Goal: Information Seeking & Learning: Learn about a topic

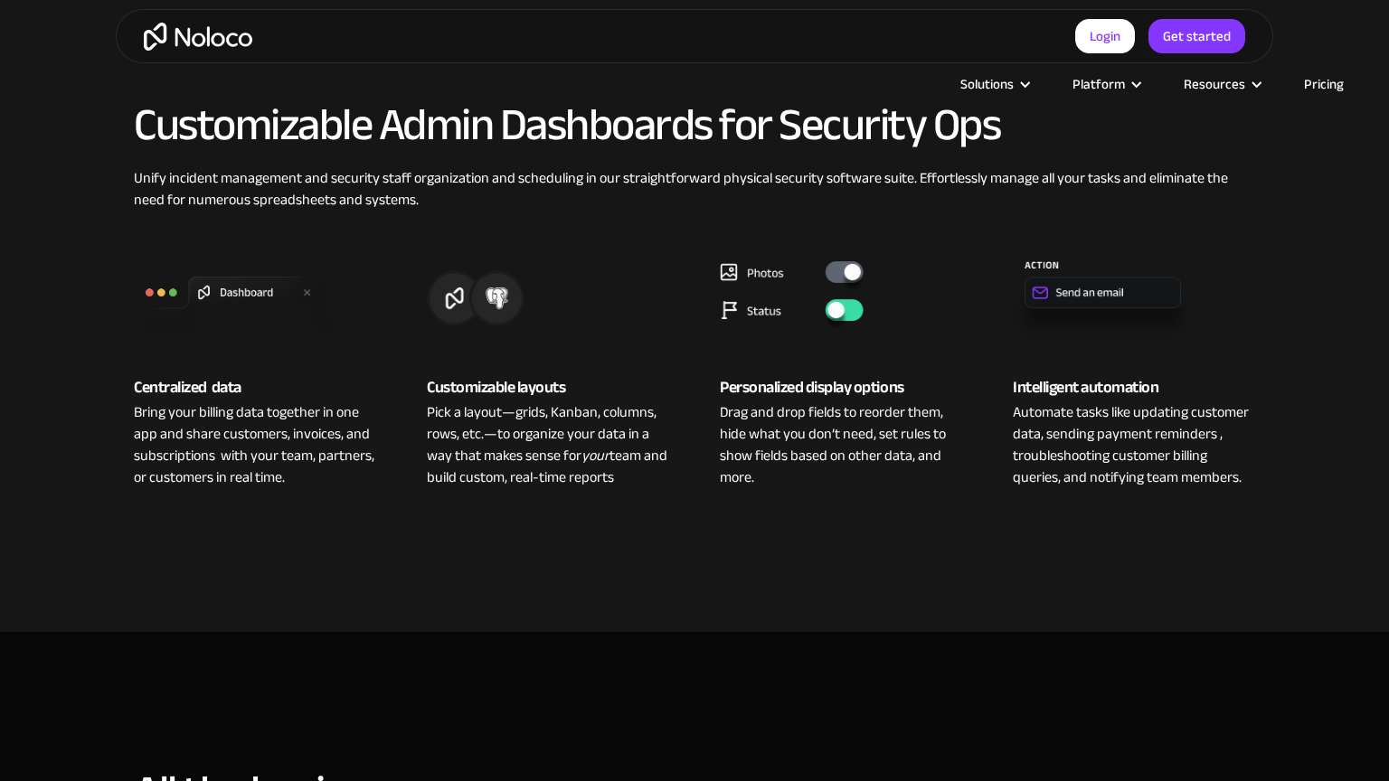
scroll to position [1244, 0]
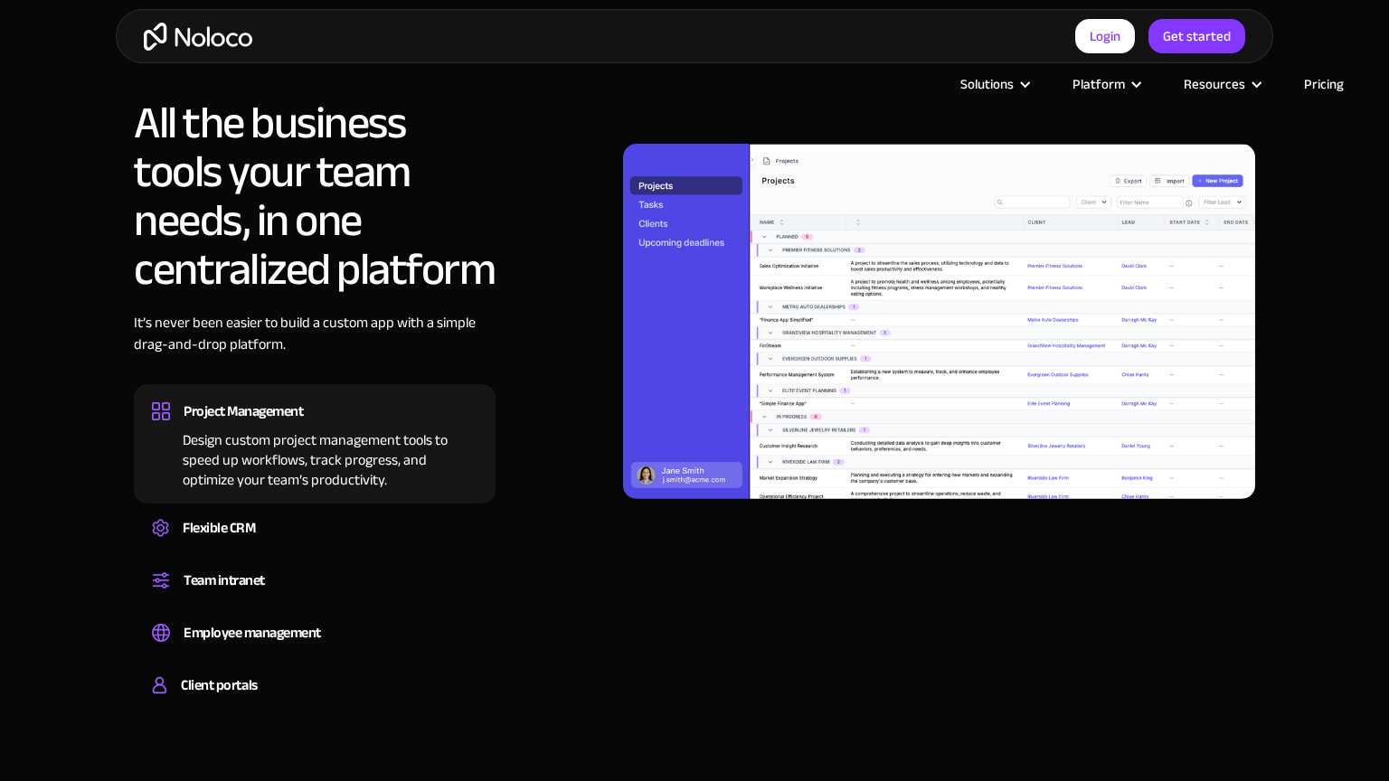
scroll to position [1913, 0]
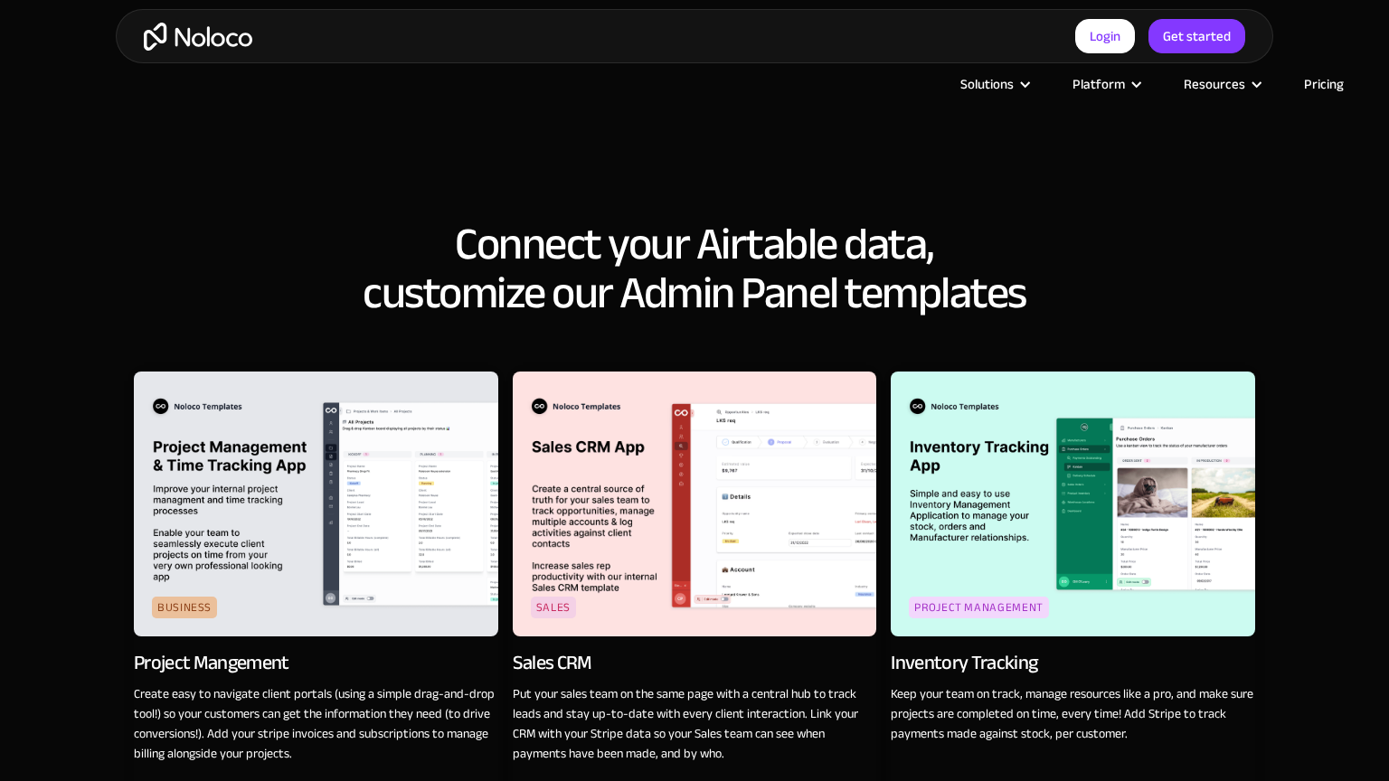
scroll to position [2584, 0]
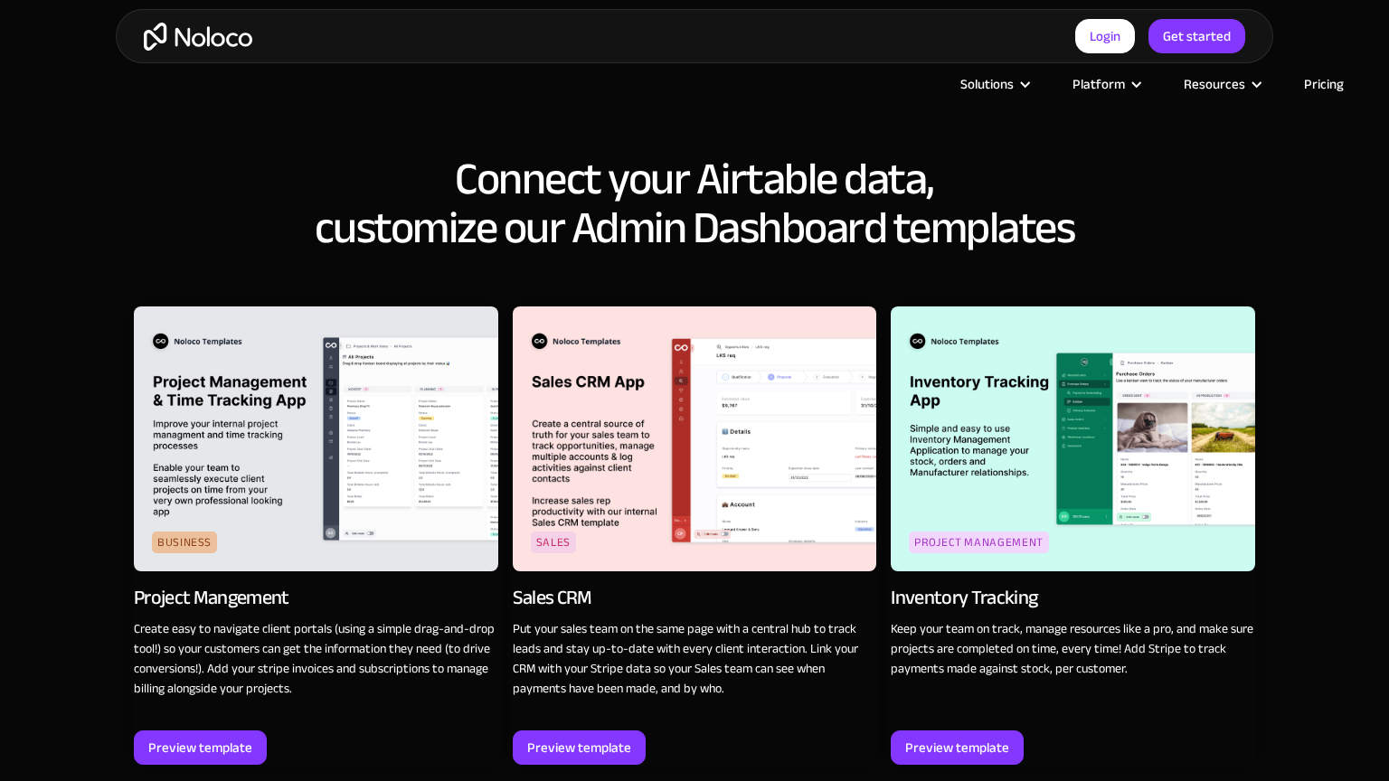
scroll to position [2584, 0]
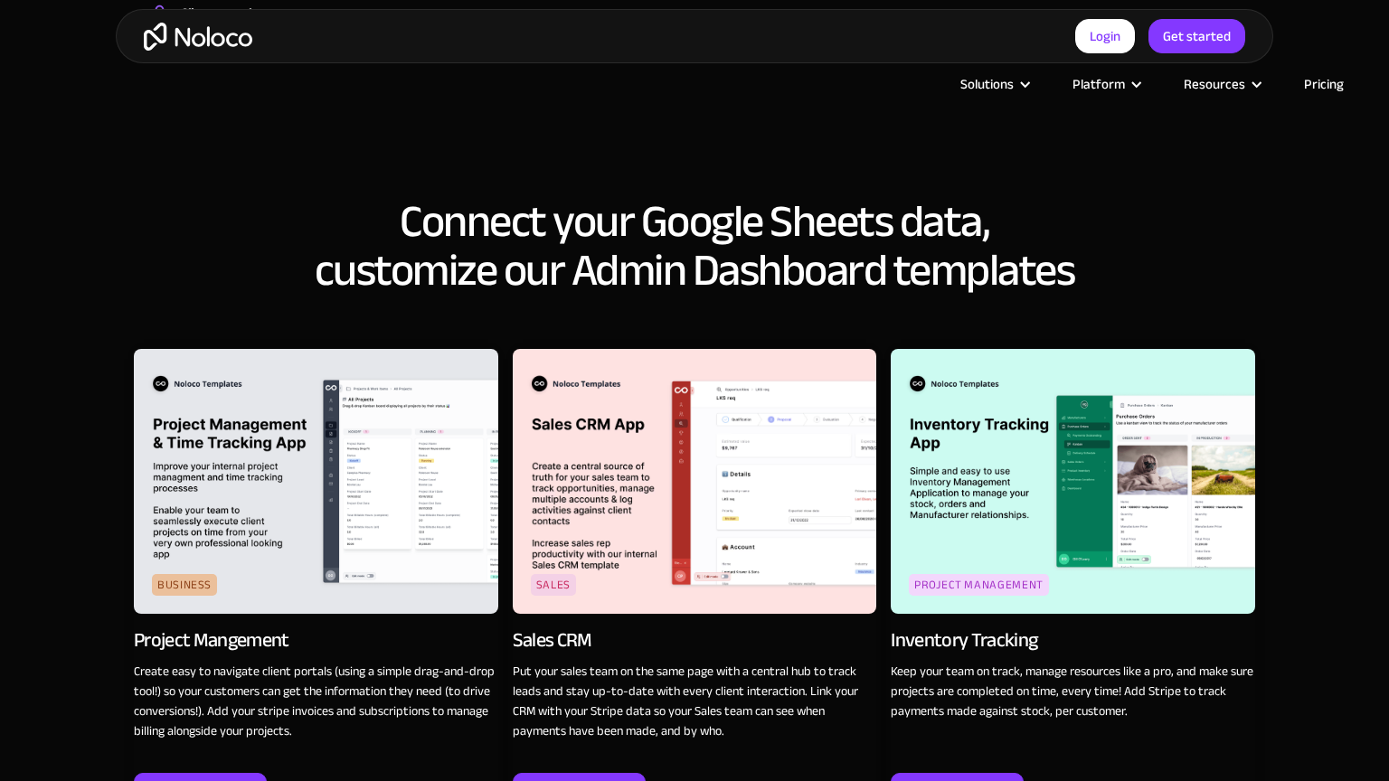
scroll to position [2585, 0]
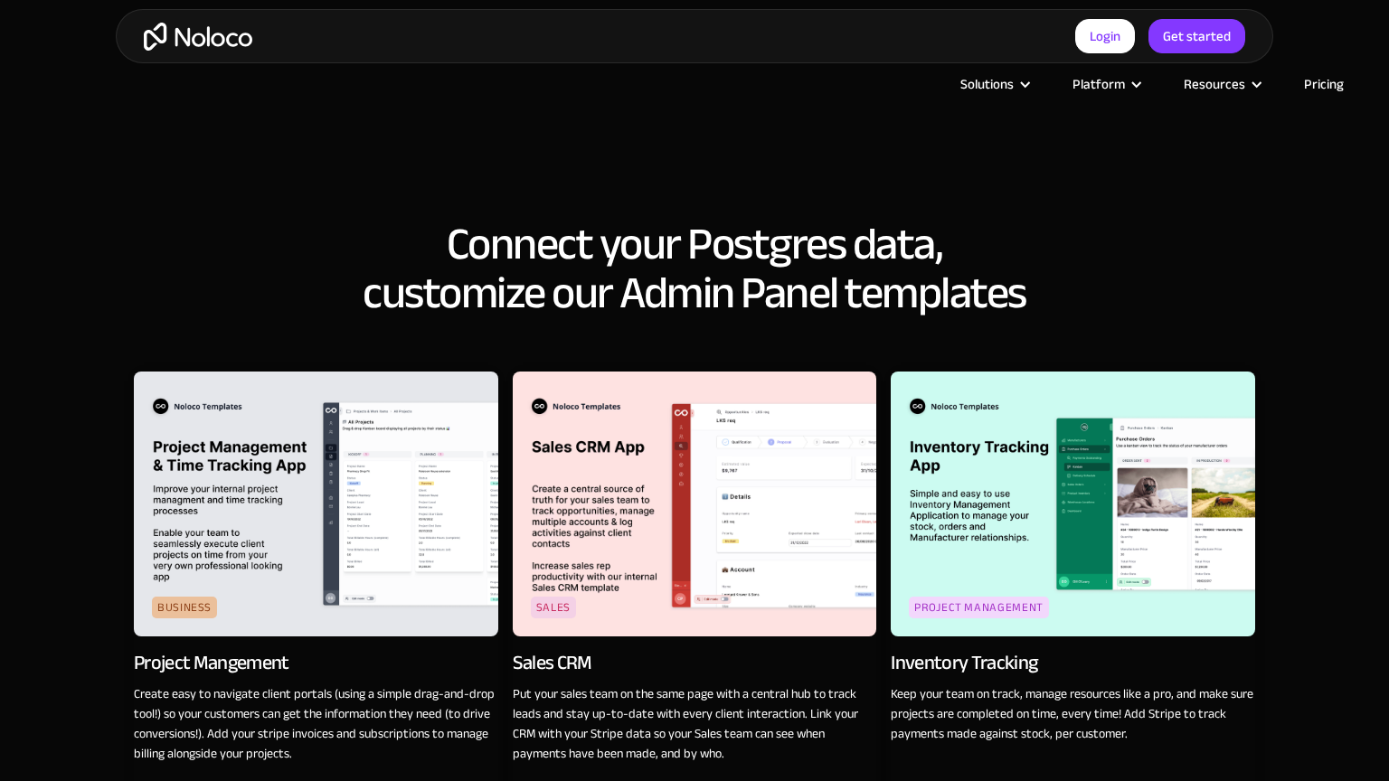
scroll to position [2584, 0]
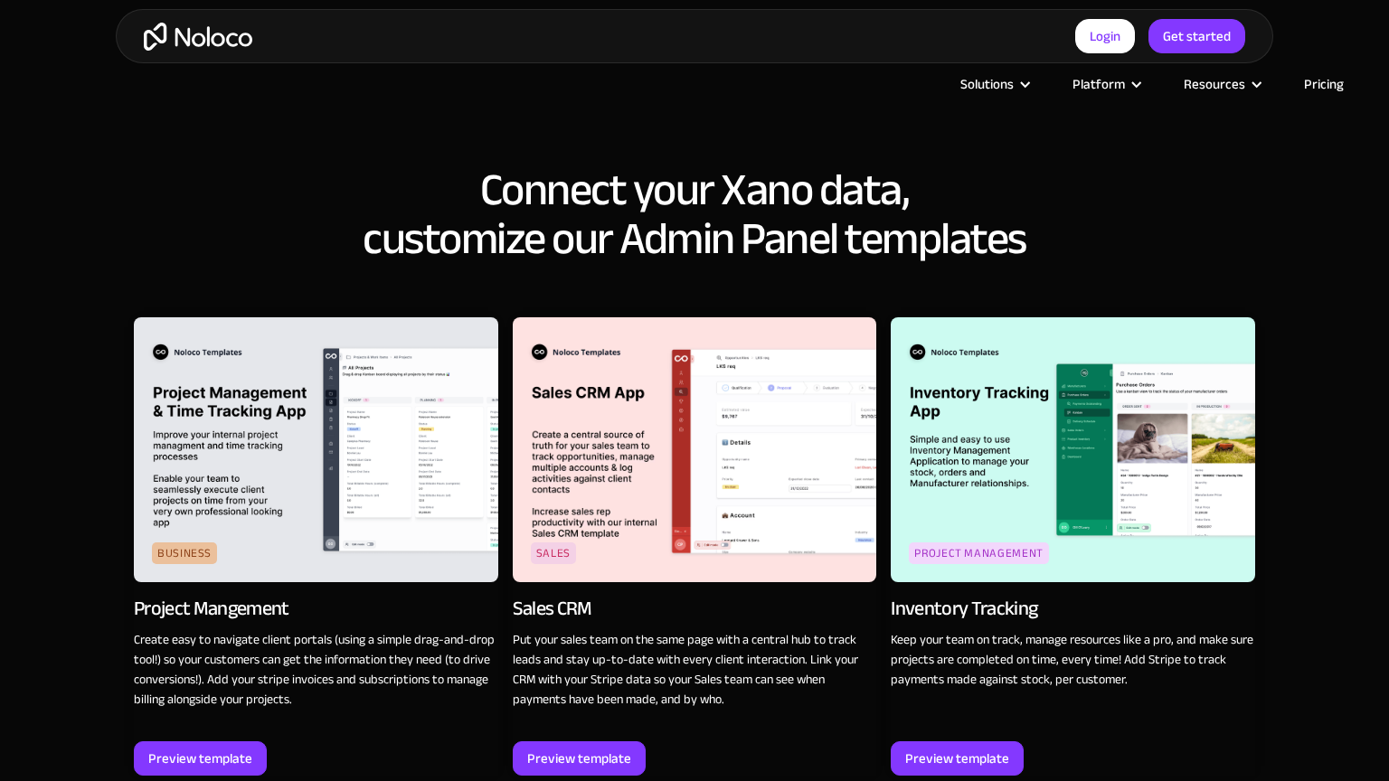
scroll to position [2584, 0]
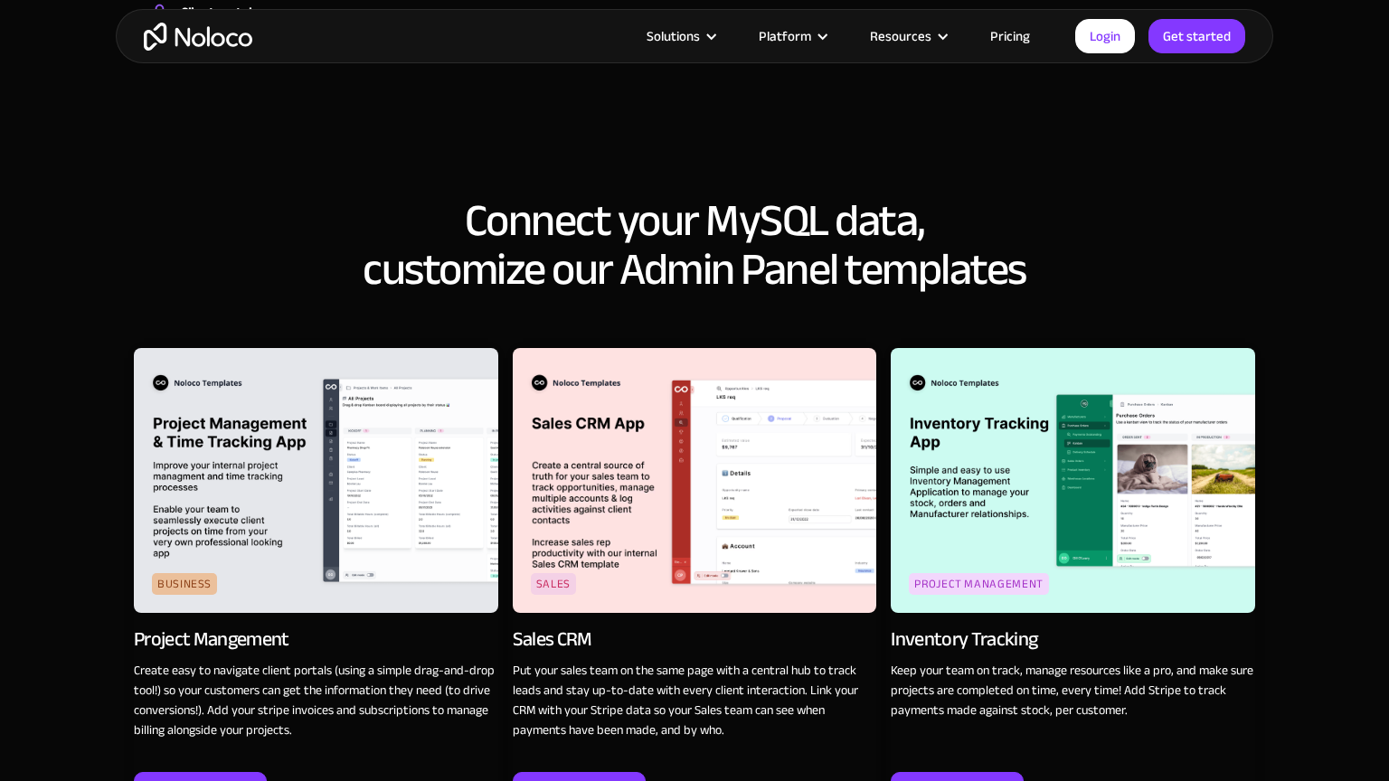
scroll to position [2586, 0]
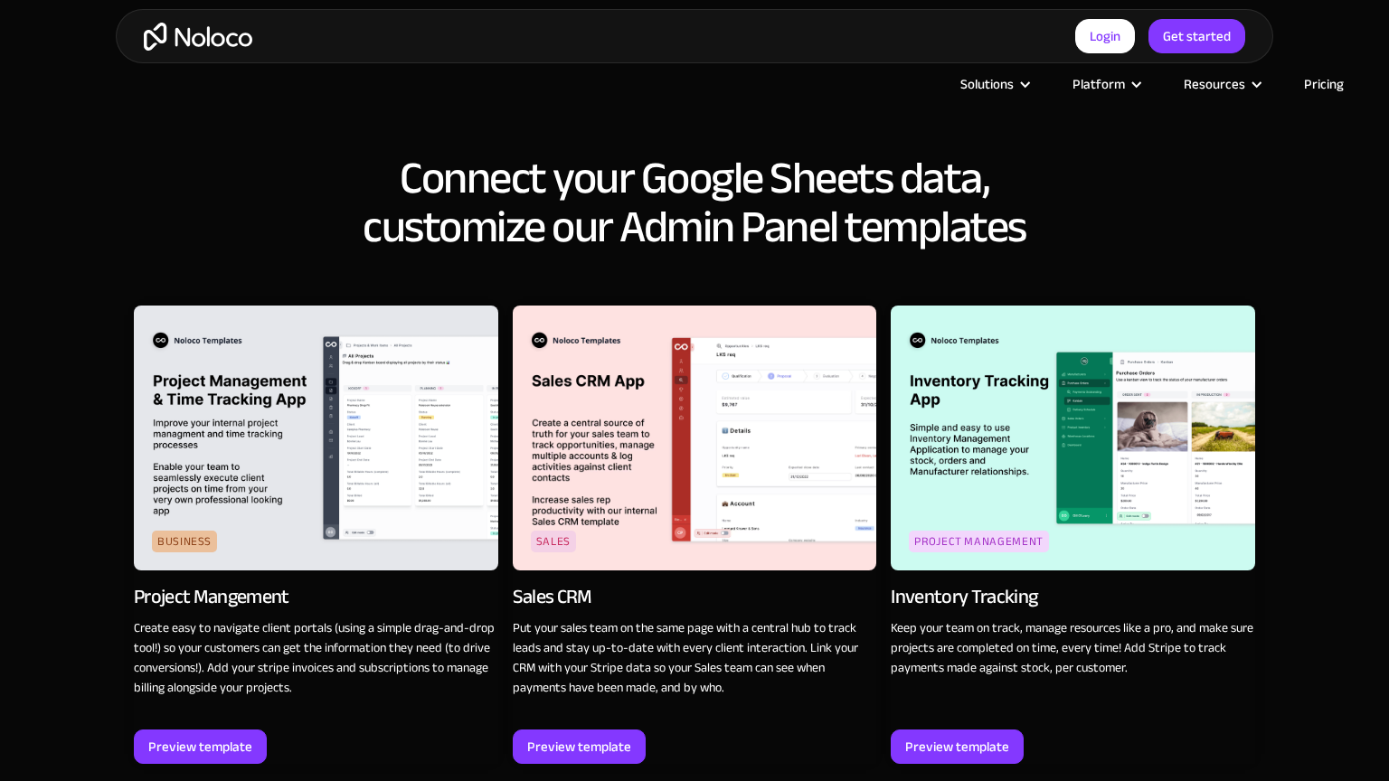
scroll to position [2585, 0]
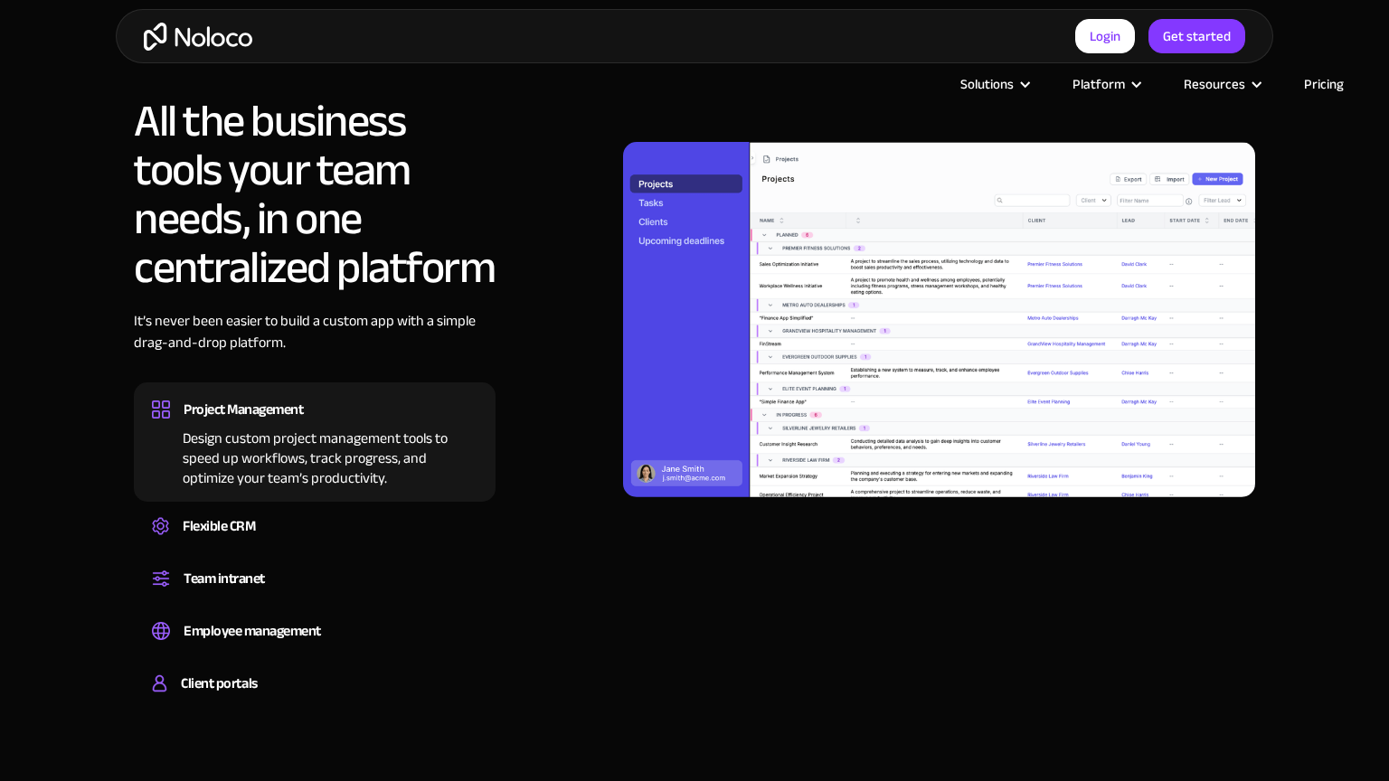
scroll to position [1915, 0]
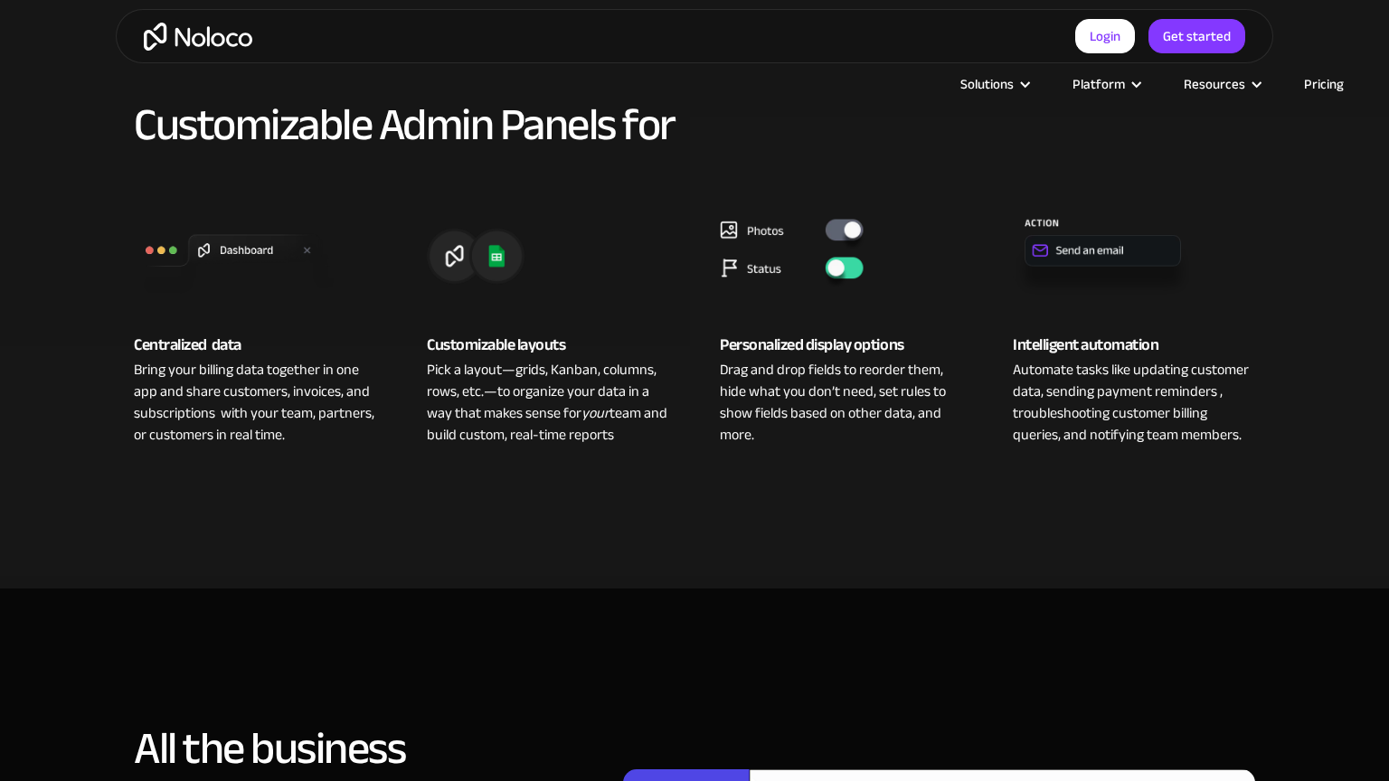
scroll to position [1244, 0]
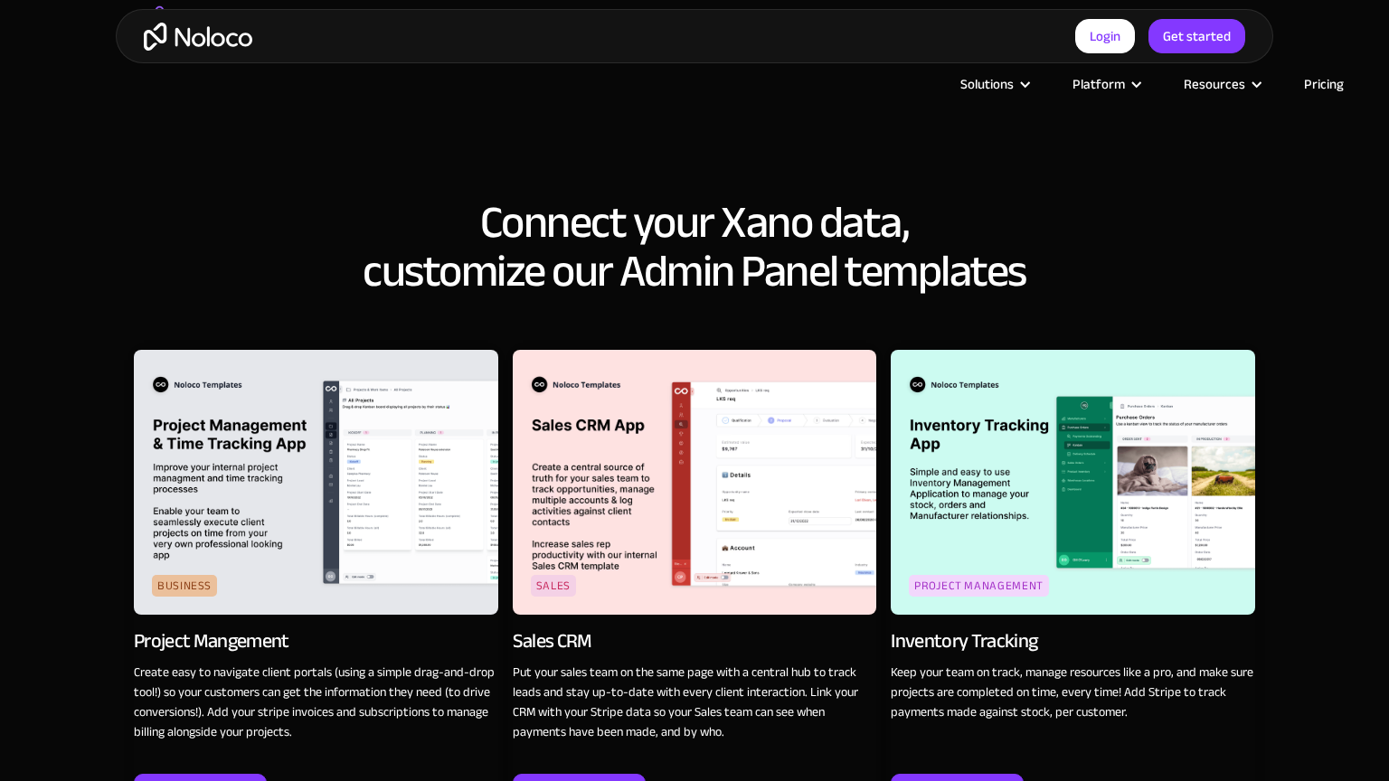
scroll to position [2584, 0]
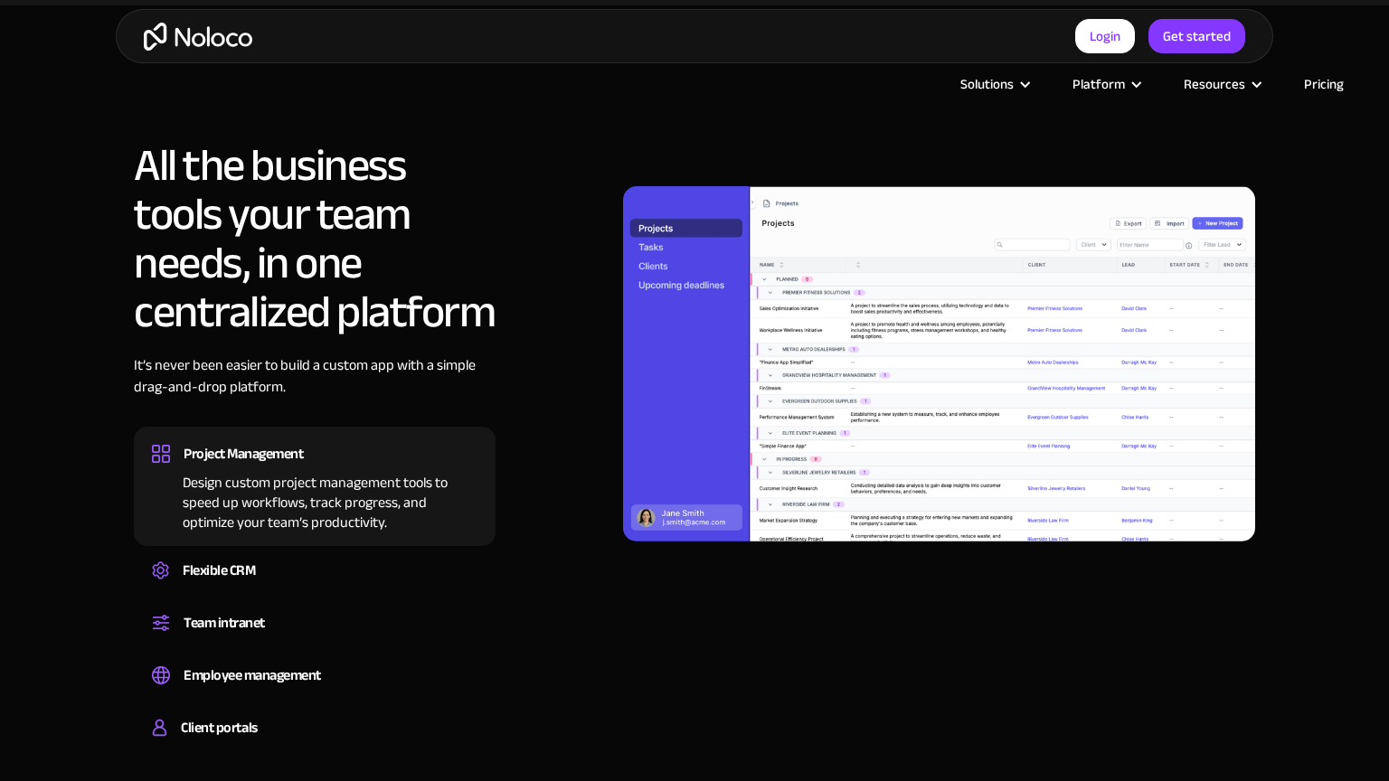
scroll to position [1914, 0]
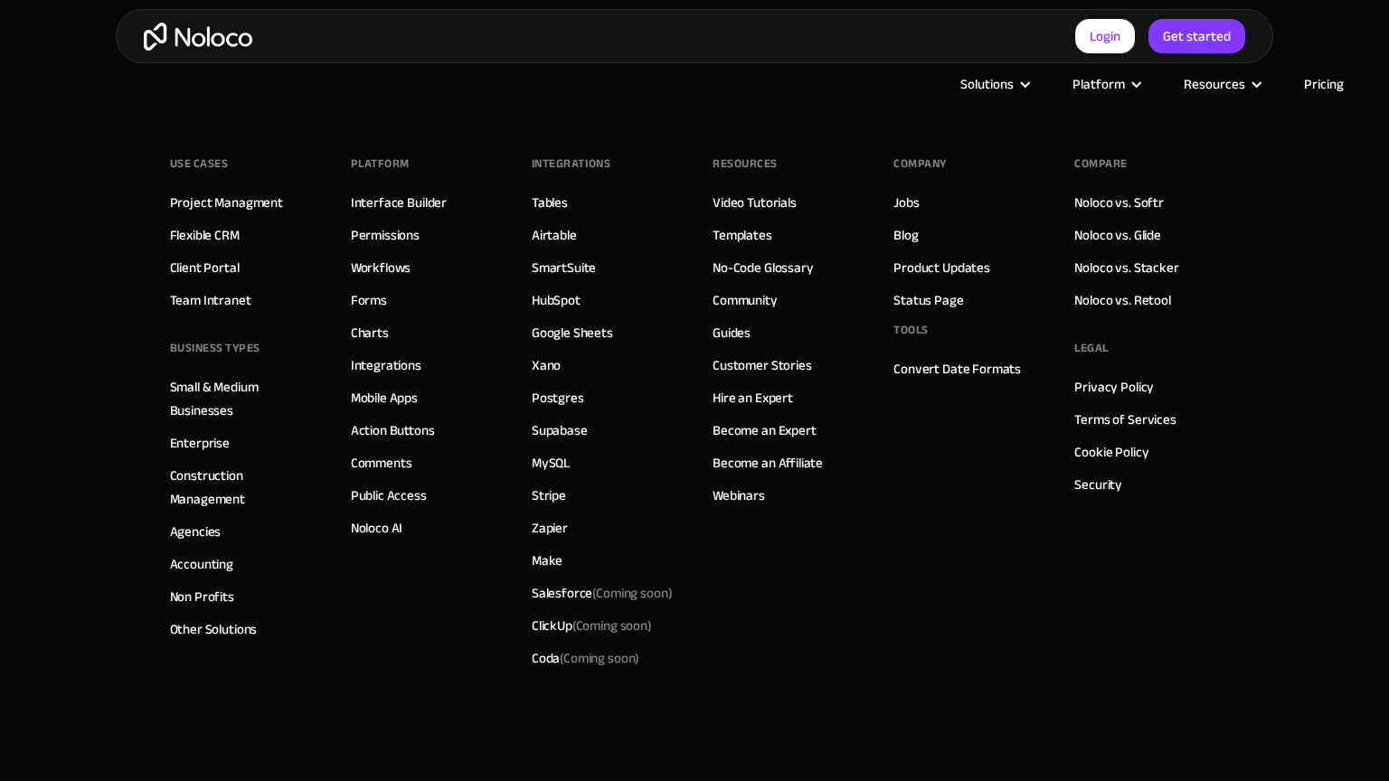
scroll to position [617, 0]
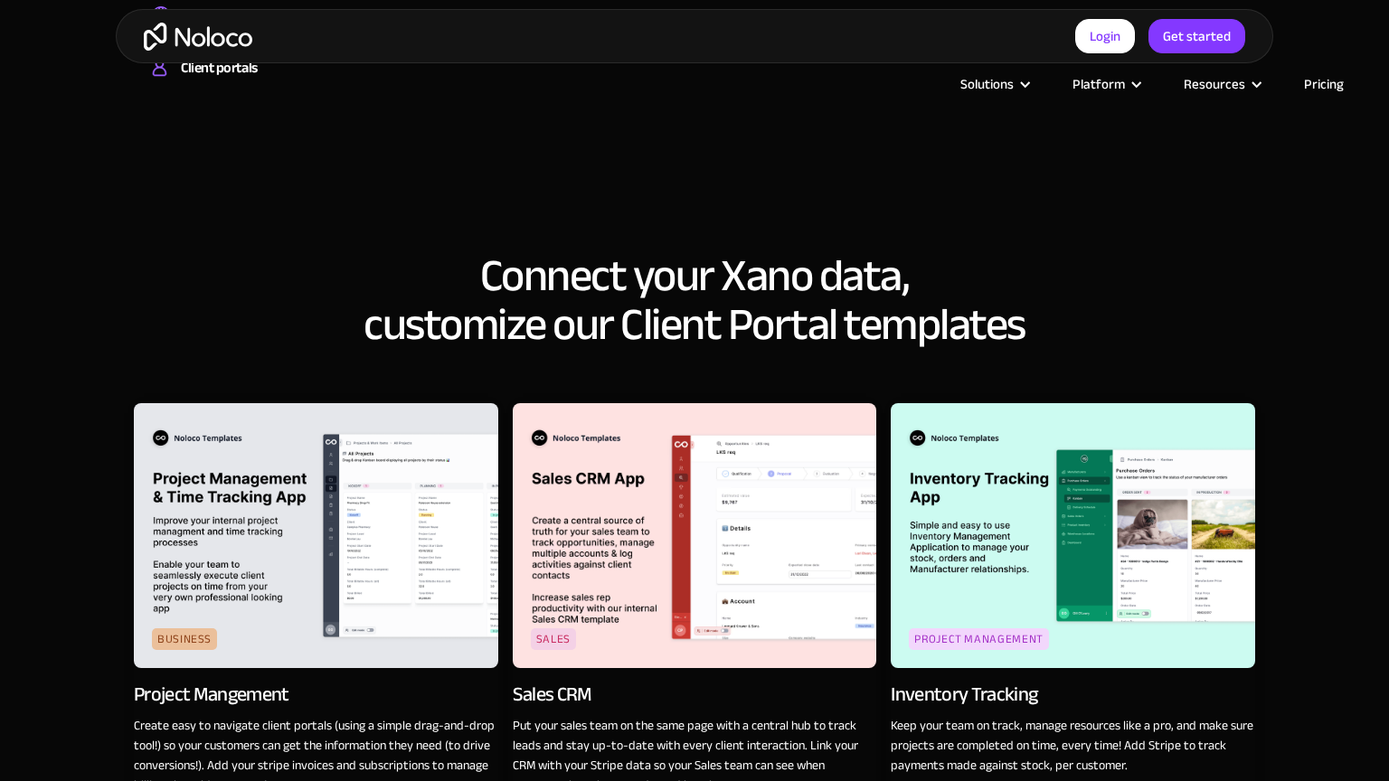
scroll to position [2585, 0]
